Goal: Task Accomplishment & Management: Complete application form

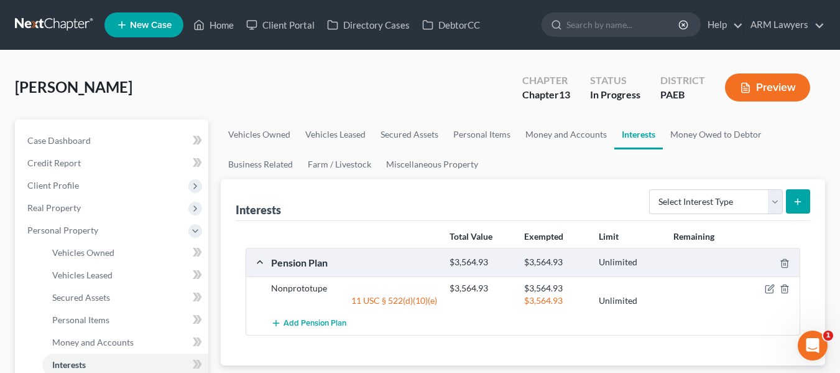
click at [57, 25] on link at bounding box center [55, 25] width 80 height 22
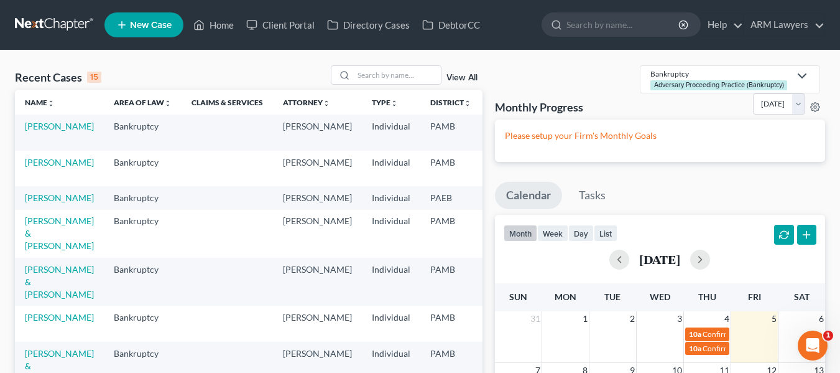
click at [462, 79] on link "View All" at bounding box center [462, 77] width 31 height 9
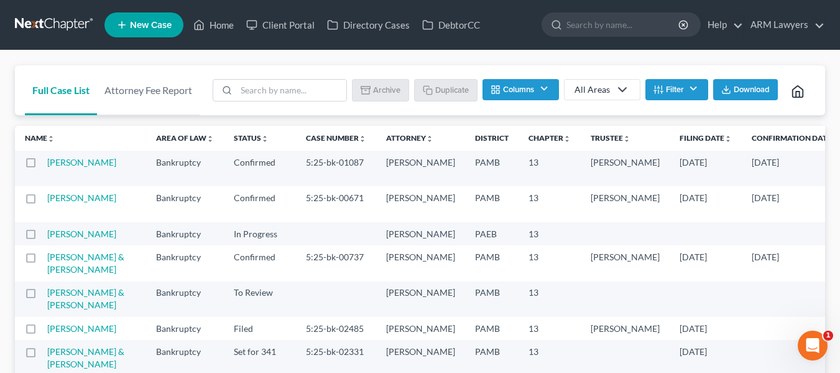
click at [675, 86] on button "Filter" at bounding box center [677, 89] width 63 height 21
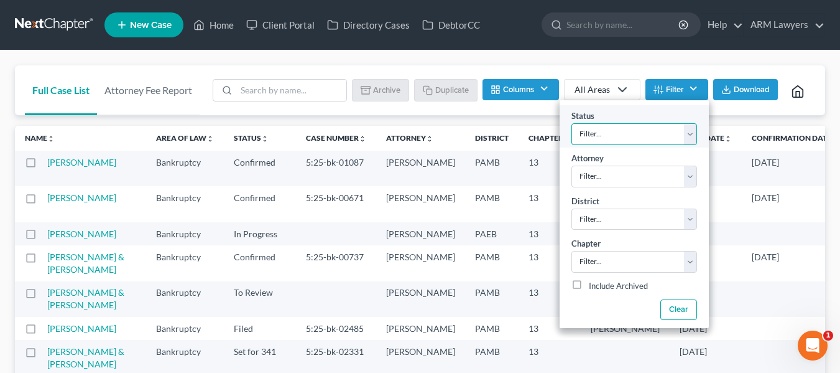
click at [585, 132] on select "Filter... Answer Due Awaiting Confirmation Awaiting Discharge Confirmed Could N…" at bounding box center [635, 134] width 126 height 22
select select "1"
click at [572, 123] on select "Filter... Answer Due Awaiting Confirmation Awaiting Discharge Confirmed Could N…" at bounding box center [635, 134] width 126 height 22
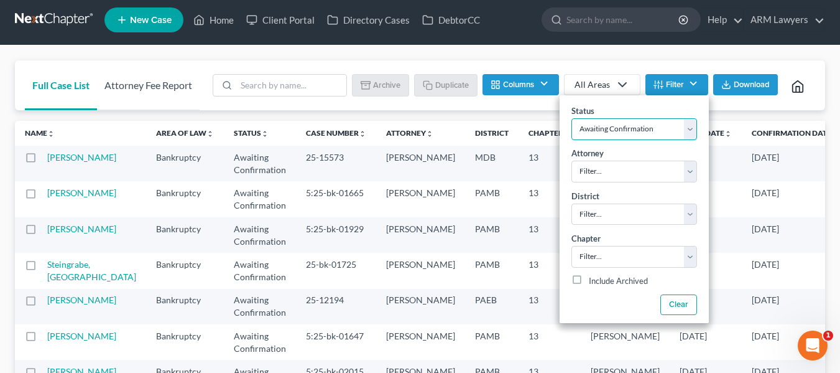
scroll to position [4, 0]
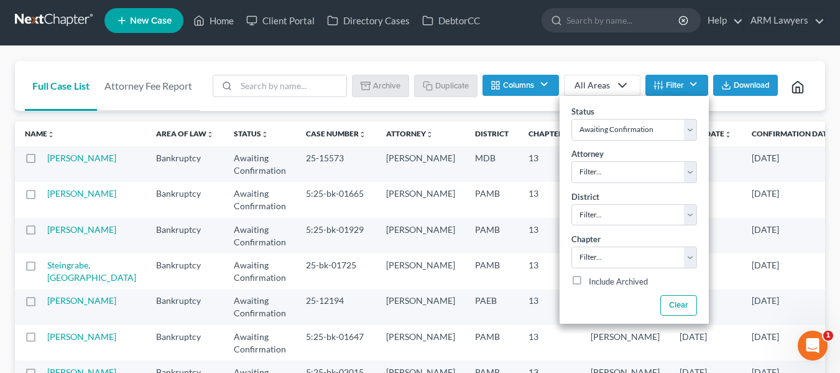
click at [51, 28] on link at bounding box center [55, 20] width 80 height 22
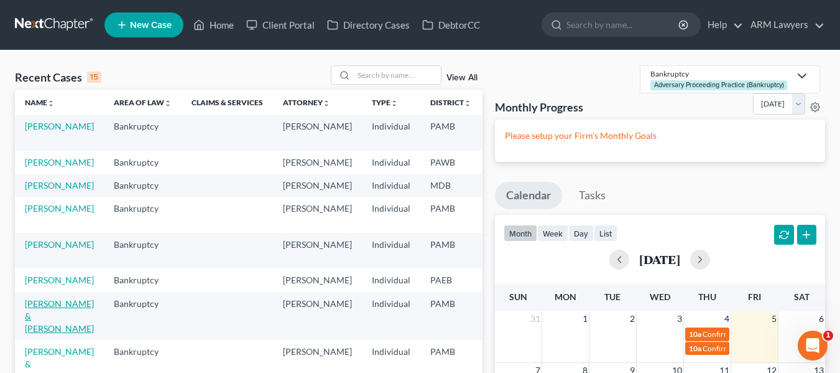
click at [52, 333] on link "[PERSON_NAME] & [PERSON_NAME]" at bounding box center [59, 315] width 69 height 35
select select "1"
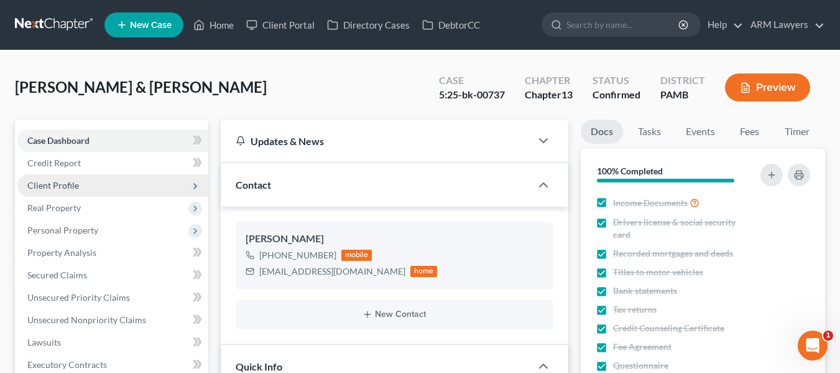
click at [75, 188] on span "Client Profile" at bounding box center [53, 185] width 52 height 11
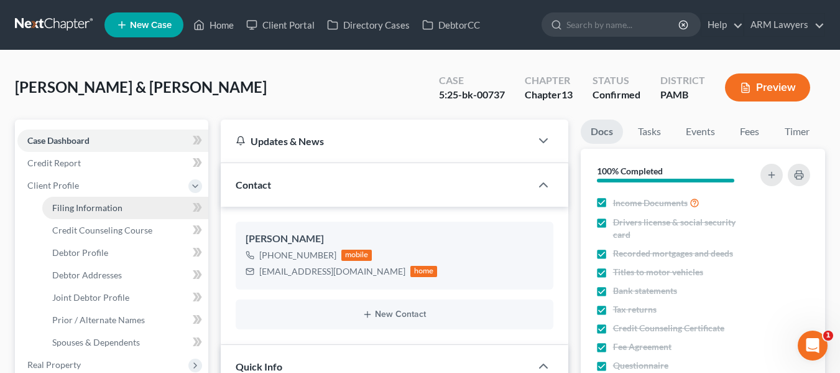
click at [73, 203] on span "Filing Information" at bounding box center [87, 207] width 70 height 11
select select "1"
select select "3"
select select "39"
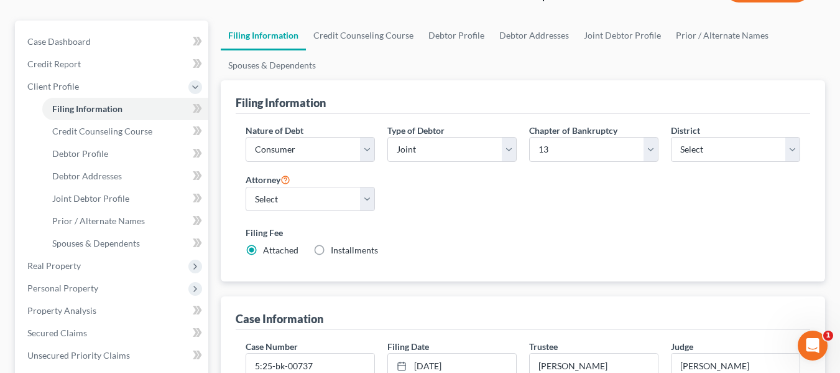
scroll to position [90, 0]
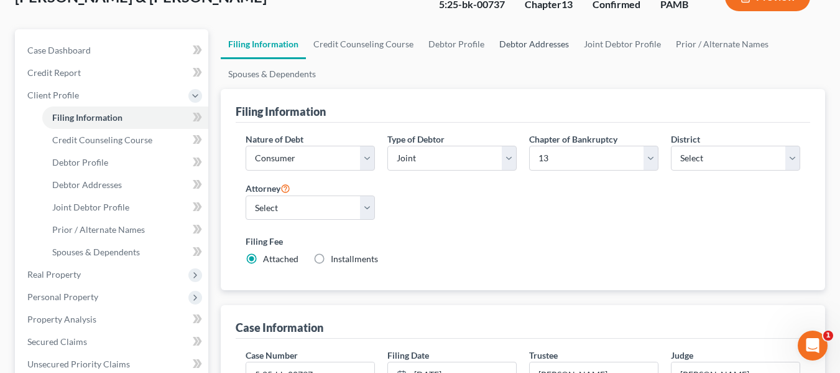
click at [519, 49] on link "Debtor Addresses" at bounding box center [534, 44] width 85 height 30
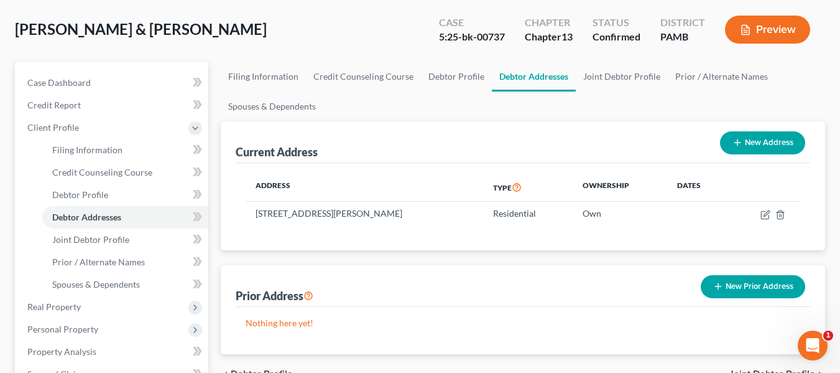
scroll to position [69, 0]
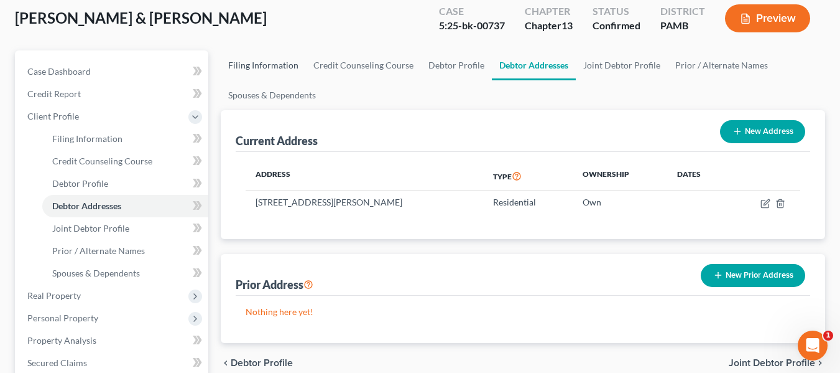
click at [259, 73] on link "Filing Information" at bounding box center [263, 65] width 85 height 30
select select "1"
select select "3"
select select "68"
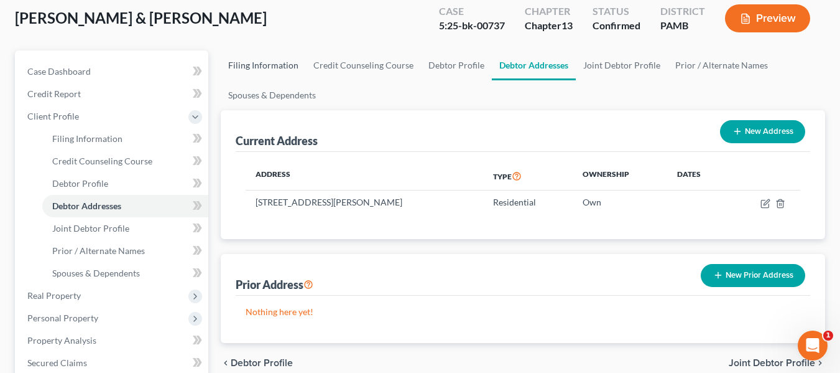
select select "0"
select select "39"
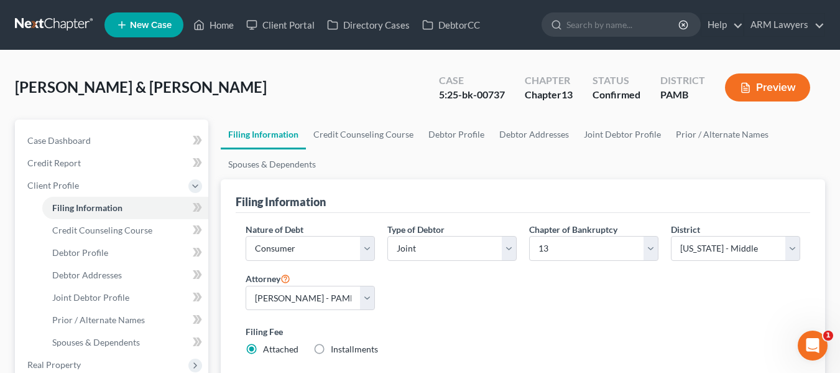
click at [700, 335] on label "Filing Fee" at bounding box center [523, 331] width 555 height 13
click at [94, 270] on span "Debtor Addresses" at bounding box center [87, 274] width 70 height 11
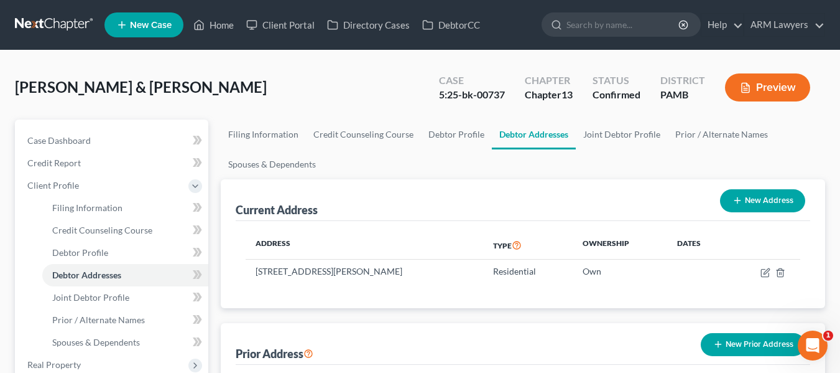
scroll to position [20, 0]
